Goal: Task Accomplishment & Management: Use online tool/utility

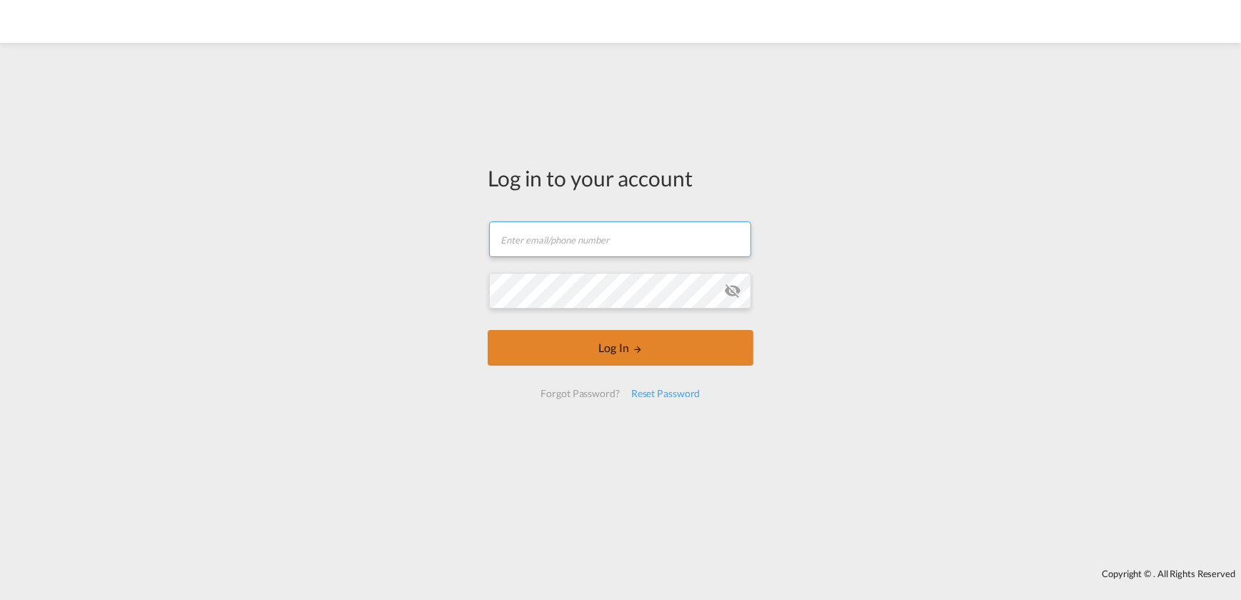
type input "[EMAIL_ADDRESS][DOMAIN_NAME]"
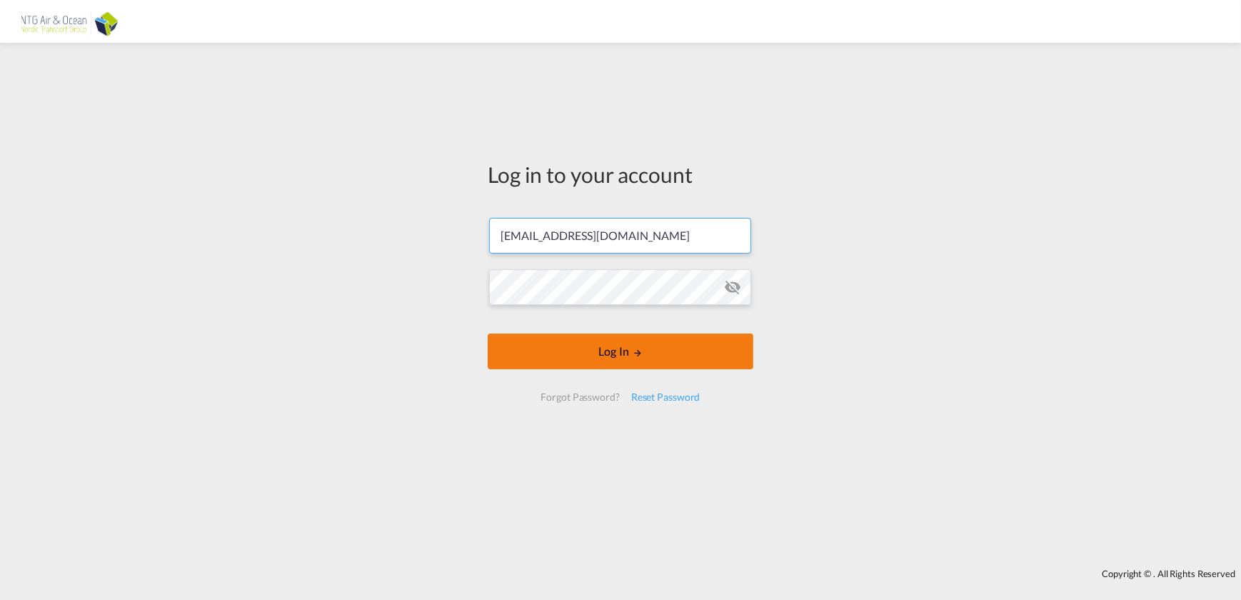
click at [600, 357] on button "Log In" at bounding box center [621, 351] width 266 height 36
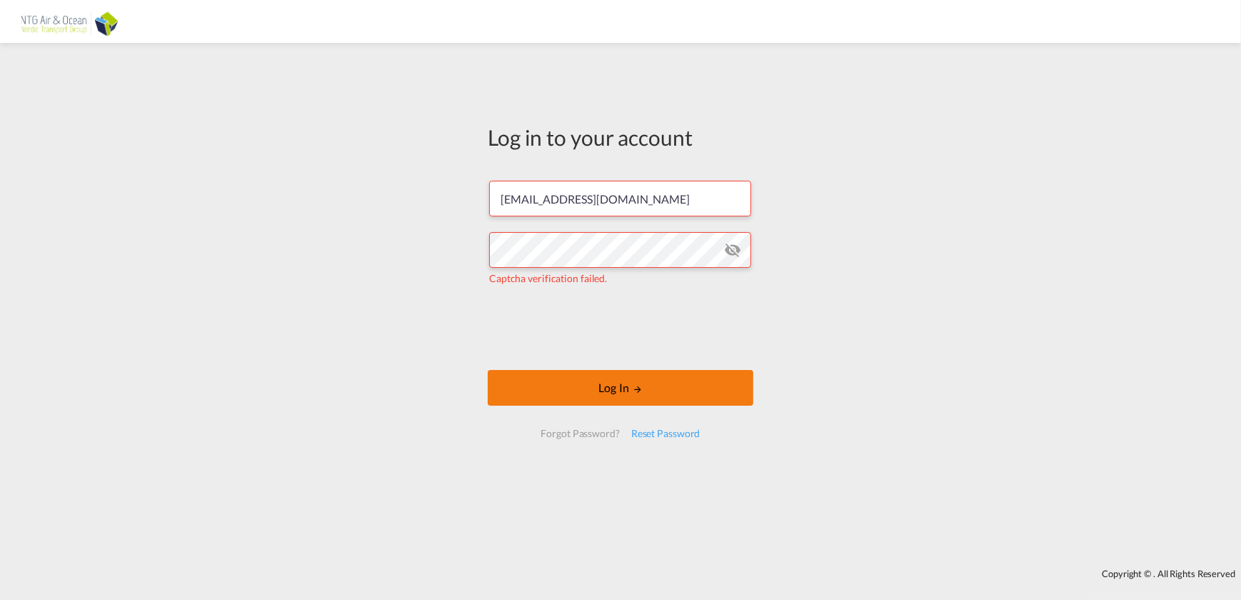
click at [623, 386] on button "Log In" at bounding box center [621, 388] width 266 height 36
